Goal: Information Seeking & Learning: Check status

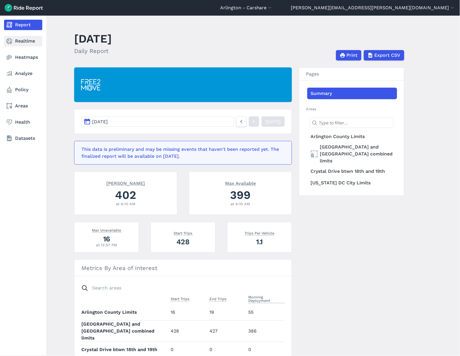
click at [26, 42] on link "Realtime" at bounding box center [23, 41] width 38 height 10
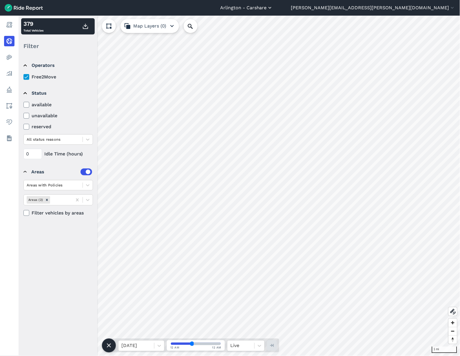
click at [273, 7] on button "Arlington - Carshare" at bounding box center [246, 7] width 53 height 7
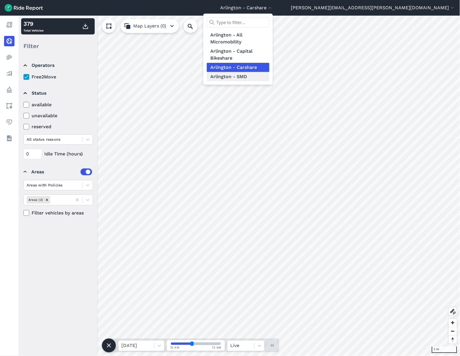
click at [269, 76] on link "Arlington - SMD" at bounding box center [238, 76] width 63 height 9
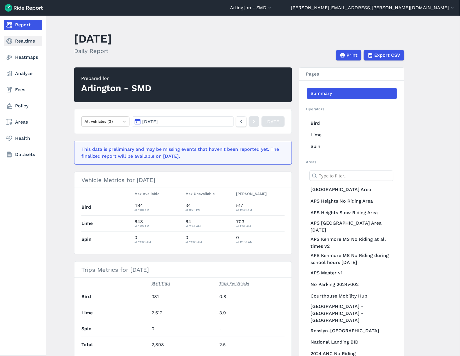
click at [15, 41] on link "Realtime" at bounding box center [23, 41] width 38 height 10
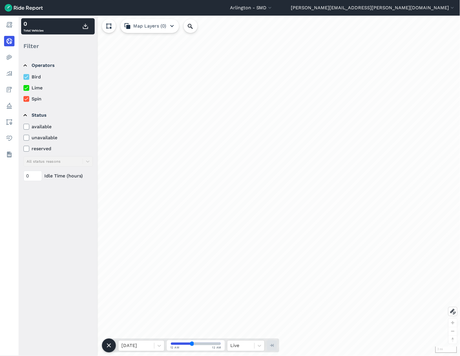
click at [26, 77] on icon at bounding box center [26, 77] width 5 height 6
click at [23, 77] on input "Bird" at bounding box center [23, 76] width 0 height 4
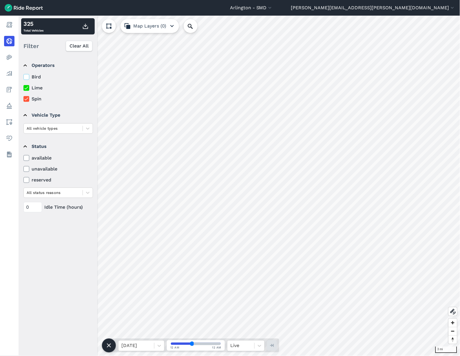
click at [27, 100] on icon at bounding box center [26, 99] width 5 height 6
click at [23, 99] on input "Spin" at bounding box center [23, 98] width 0 height 4
click at [182, 215] on input "range" at bounding box center [196, 344] width 50 height 2
click at [175, 215] on input "range" at bounding box center [196, 344] width 50 height 2
click at [159, 215] on icon at bounding box center [159, 346] width 6 height 6
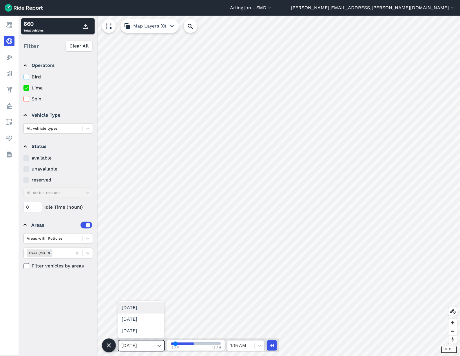
click at [143, 215] on div "[DATE]" at bounding box center [141, 308] width 46 height 12
drag, startPoint x: 175, startPoint y: 342, endPoint x: 195, endPoint y: 342, distance: 20.0
click at [195, 215] on input "range" at bounding box center [196, 344] width 50 height 2
click at [158, 215] on icon at bounding box center [159, 346] width 6 height 6
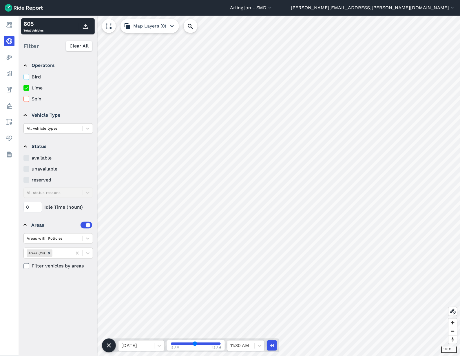
click at [171, 27] on icon "button" at bounding box center [171, 26] width 7 height 7
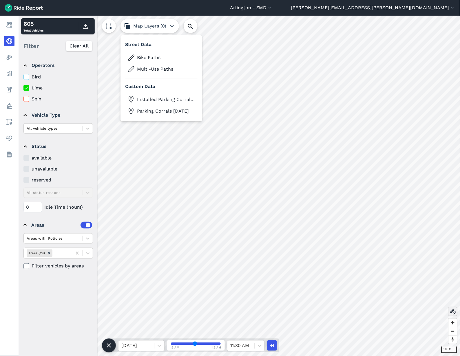
click at [309, 215] on use at bounding box center [453, 312] width 6 height 6
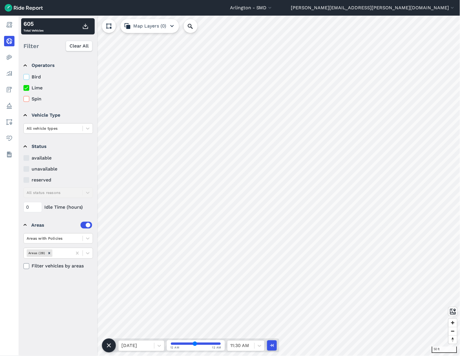
click at [191, 215] on input "range" at bounding box center [196, 344] width 50 height 2
click at [188, 215] on input "range" at bounding box center [196, 344] width 50 height 2
click at [184, 215] on input "range" at bounding box center [196, 344] width 50 height 2
click at [179, 215] on input "range" at bounding box center [196, 344] width 50 height 2
click at [144, 215] on div at bounding box center [136, 346] width 30 height 8
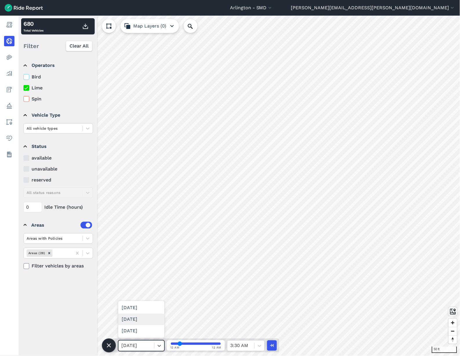
click at [144, 215] on div "[DATE]" at bounding box center [141, 320] width 46 height 12
click at [160, 215] on icon at bounding box center [159, 346] width 6 height 6
click at [147, 215] on div "[DATE]" at bounding box center [141, 331] width 46 height 12
drag, startPoint x: 178, startPoint y: 344, endPoint x: 192, endPoint y: 346, distance: 13.7
click at [191, 215] on input "range" at bounding box center [196, 344] width 50 height 2
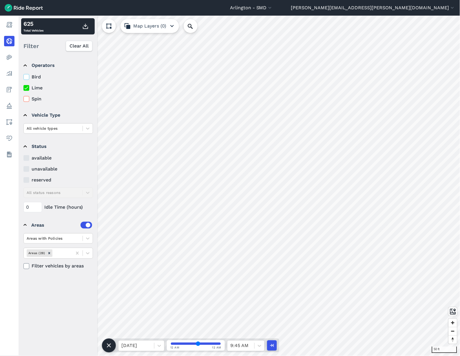
click at [198, 215] on input "range" at bounding box center [196, 344] width 50 height 2
click at [204, 215] on input "range" at bounding box center [196, 344] width 50 height 2
click at [211, 215] on input "range" at bounding box center [196, 344] width 50 height 2
click at [214, 215] on input "range" at bounding box center [196, 344] width 50 height 2
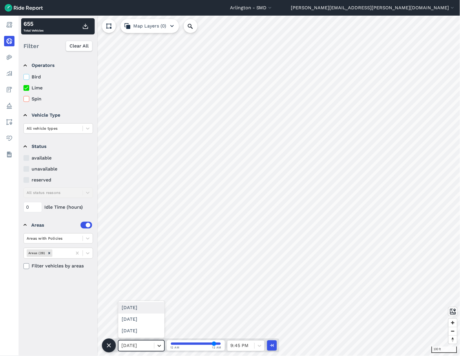
click at [157, 215] on icon at bounding box center [159, 346] width 6 height 6
click at [147, 215] on div "[DATE]" at bounding box center [141, 331] width 46 height 12
click at [178, 215] on input "range" at bounding box center [196, 344] width 50 height 2
click at [189, 215] on input "range" at bounding box center [196, 344] width 50 height 2
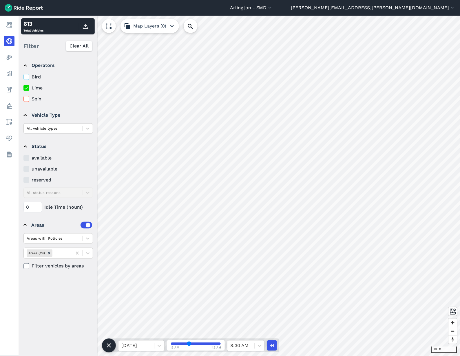
click at [201, 215] on input "range" at bounding box center [196, 344] width 50 height 2
click at [208, 215] on input "range" at bounding box center [196, 344] width 50 height 2
click at [216, 215] on input "range" at bounding box center [196, 344] width 50 height 2
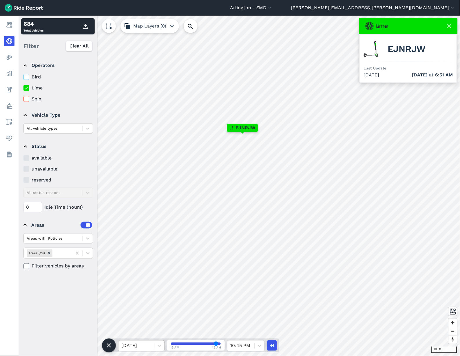
click at [153, 215] on div "[DATE]" at bounding box center [136, 346] width 36 height 10
click at [148, 215] on div "[DATE]" at bounding box center [141, 320] width 46 height 12
click at [309, 24] on icon at bounding box center [449, 26] width 7 height 7
click at [309, 28] on icon at bounding box center [449, 26] width 7 height 7
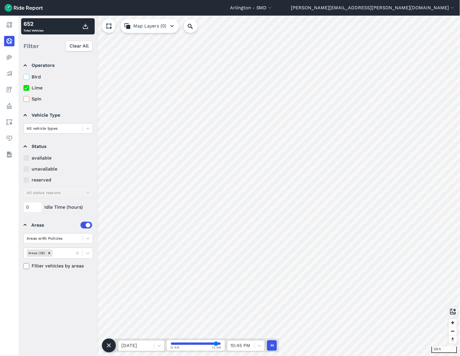
click at [174, 215] on input "range" at bounding box center [196, 344] width 50 height 2
click at [178, 215] on input "range" at bounding box center [196, 344] width 50 height 2
drag, startPoint x: 184, startPoint y: 345, endPoint x: 187, endPoint y: 345, distance: 3.5
click at [185, 215] on input "range" at bounding box center [196, 344] width 50 height 2
click at [190, 215] on input "range" at bounding box center [196, 344] width 50 height 2
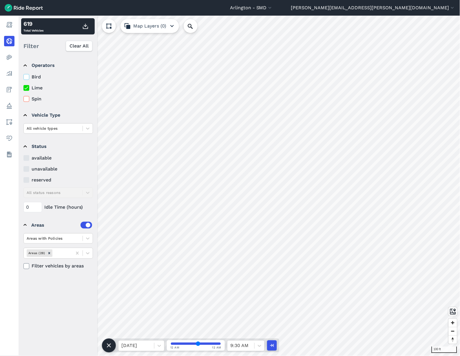
click at [198, 215] on input "range" at bounding box center [196, 344] width 50 height 2
click at [203, 215] on input "range" at bounding box center [196, 344] width 50 height 2
click at [210, 215] on input "range" at bounding box center [196, 344] width 50 height 2
click at [217, 215] on input "range" at bounding box center [196, 344] width 50 height 2
click at [161, 215] on icon at bounding box center [159, 346] width 6 height 6
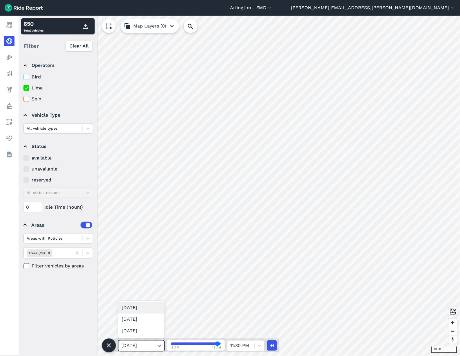
click at [156, 215] on div "[DATE]" at bounding box center [141, 308] width 46 height 12
click at [200, 215] on span at bounding box center [195, 343] width 51 height 3
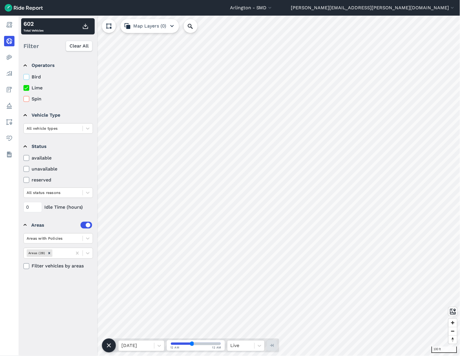
click at [199, 215] on span at bounding box center [195, 343] width 51 height 3
click at [196, 215] on span at bounding box center [195, 343] width 51 height 3
click at [197, 215] on span at bounding box center [195, 343] width 51 height 3
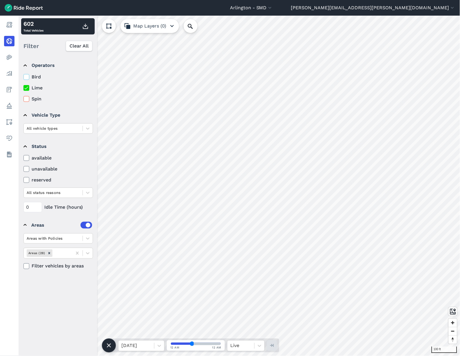
click at [198, 215] on span at bounding box center [195, 343] width 51 height 3
drag, startPoint x: 193, startPoint y: 343, endPoint x: 198, endPoint y: 343, distance: 5.2
click at [198, 215] on input "range" at bounding box center [196, 344] width 50 height 2
drag, startPoint x: 195, startPoint y: 343, endPoint x: 197, endPoint y: 344, distance: 3.0
click at [197, 215] on span at bounding box center [195, 343] width 51 height 3
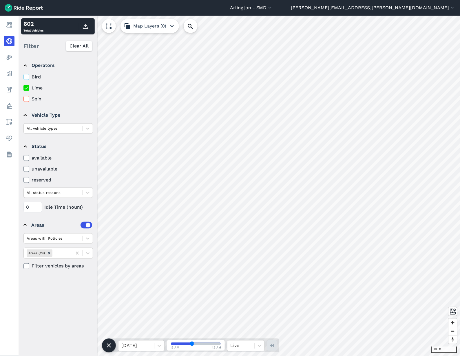
type input "40"
drag, startPoint x: 193, startPoint y: 343, endPoint x: 201, endPoint y: 344, distance: 8.4
click at [201, 215] on input "range" at bounding box center [196, 344] width 50 height 2
click at [201, 215] on span at bounding box center [195, 343] width 51 height 3
click at [85, 215] on div "30 ft 602 Total Vehicles Filter Clear All Operators Bird Lime Spin Vehicle Type…" at bounding box center [239, 186] width 441 height 340
